Goal: Check status: Check status

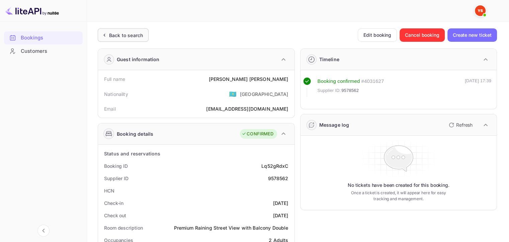
click at [115, 35] on div "Back to search" at bounding box center [126, 35] width 34 height 7
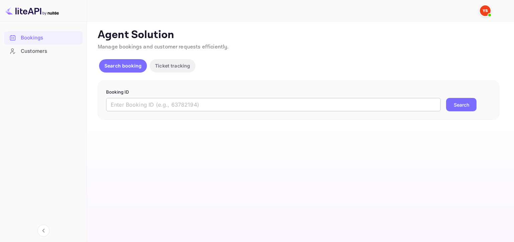
click at [258, 98] on input "text" at bounding box center [273, 104] width 334 height 13
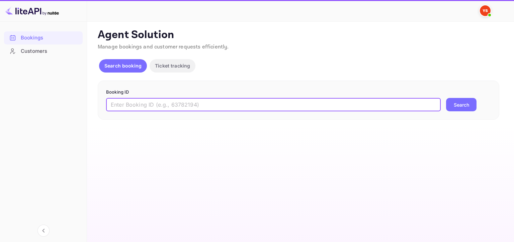
paste input "9599510"
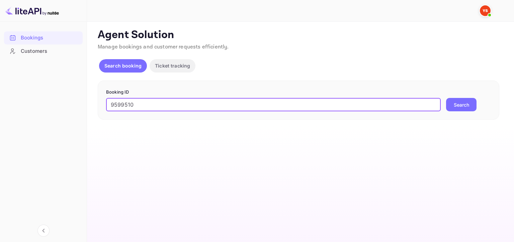
type input "9599510"
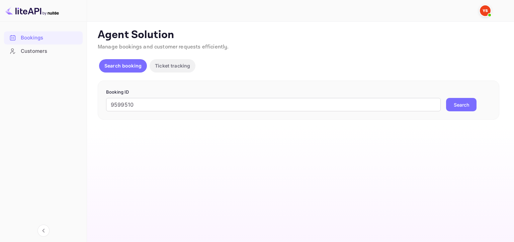
click at [465, 101] on button "Search" at bounding box center [461, 104] width 30 height 13
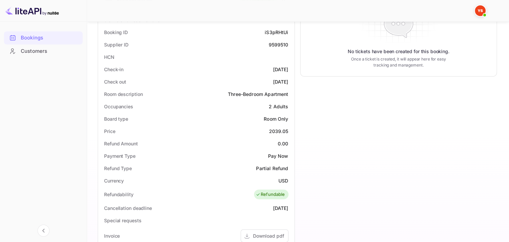
scroll to position [33, 0]
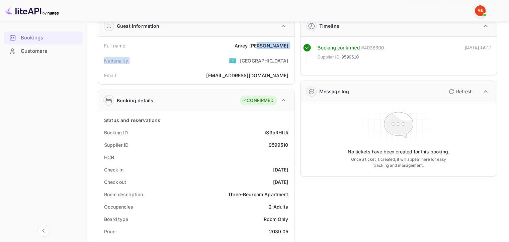
drag, startPoint x: 247, startPoint y: 51, endPoint x: 270, endPoint y: 39, distance: 26.6
click at [270, 39] on div "Full name [PERSON_NAME] Nationality 🇰🇿 [DEMOGRAPHIC_DATA] Email [EMAIL_ADDRESS]…" at bounding box center [196, 60] width 191 height 42
click at [241, 46] on div "Full name [PERSON_NAME]" at bounding box center [196, 45] width 191 height 12
drag, startPoint x: 243, startPoint y: 43, endPoint x: 291, endPoint y: 41, distance: 47.5
click at [291, 41] on div "Full name [PERSON_NAME]" at bounding box center [196, 45] width 191 height 12
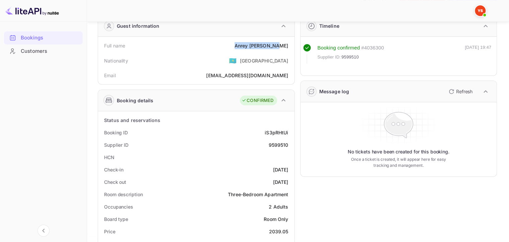
copy div "[PERSON_NAME]"
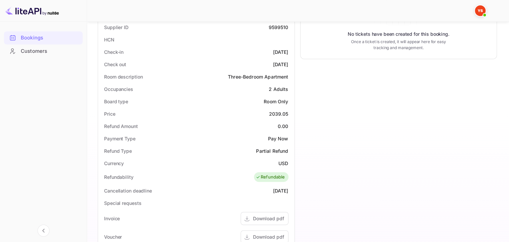
scroll to position [167, 0]
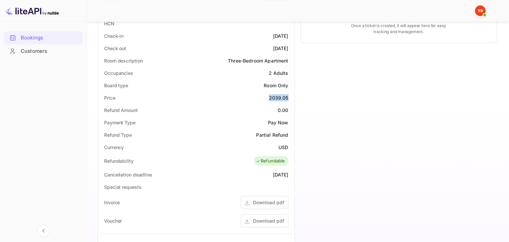
drag, startPoint x: 265, startPoint y: 98, endPoint x: 288, endPoint y: 97, distance: 22.1
click at [288, 97] on div "Price 2039.05" at bounding box center [196, 98] width 191 height 12
copy div "2039.05"
